Goal: Check status: Check status

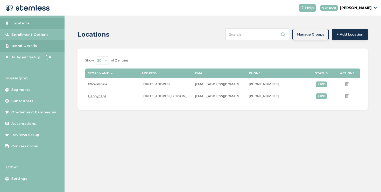
scroll to position [11, 0]
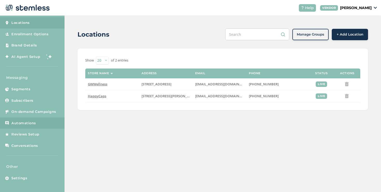
click at [25, 123] on span "Automations" at bounding box center [23, 123] width 25 height 5
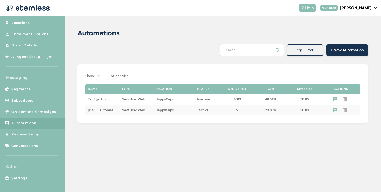
click at [106, 111] on span "[DATE] automation" at bounding box center [103, 110] width 31 height 5
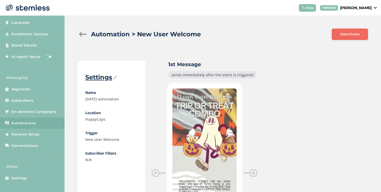
click at [81, 34] on div at bounding box center [83, 34] width 10 height 5
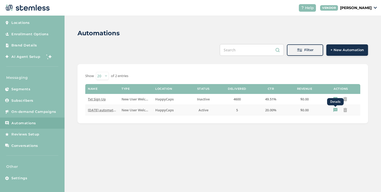
click at [334, 110] on icon "Details" at bounding box center [335, 110] width 4 height 4
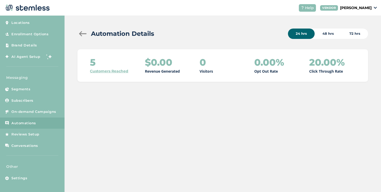
click at [330, 36] on div "48 hrs" at bounding box center [328, 34] width 27 height 10
click at [351, 35] on div "72 hrs" at bounding box center [355, 34] width 26 height 10
click at [124, 72] on link "Customers Reached" at bounding box center [109, 70] width 38 height 5
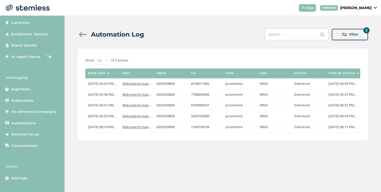
click at [83, 32] on div at bounding box center [83, 34] width 10 height 5
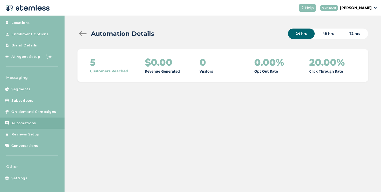
click at [83, 32] on div at bounding box center [83, 33] width 10 height 5
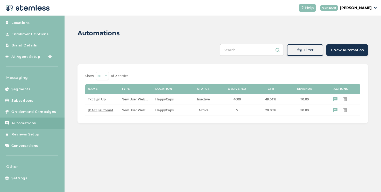
click at [102, 100] on span "Txt Sign Up" at bounding box center [97, 99] width 18 height 5
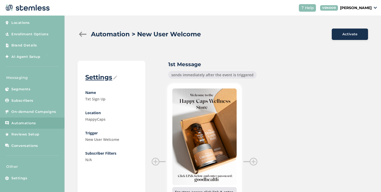
click at [83, 34] on div at bounding box center [83, 34] width 10 height 5
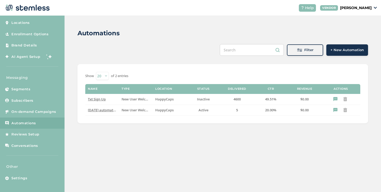
click at [335, 100] on icon "Details" at bounding box center [335, 99] width 4 height 4
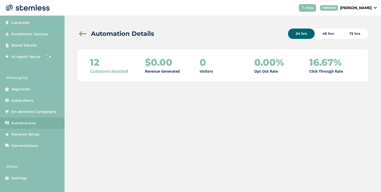
click at [124, 71] on link "Customers Reached" at bounding box center [109, 70] width 38 height 5
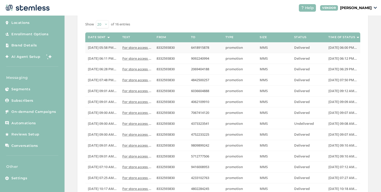
scroll to position [1, 0]
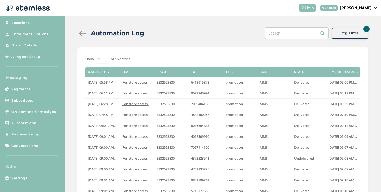
click at [83, 34] on div at bounding box center [83, 33] width 10 height 5
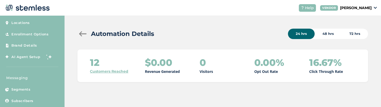
click at [115, 72] on link "Customers Reached" at bounding box center [109, 70] width 38 height 5
